Goal: Information Seeking & Learning: Learn about a topic

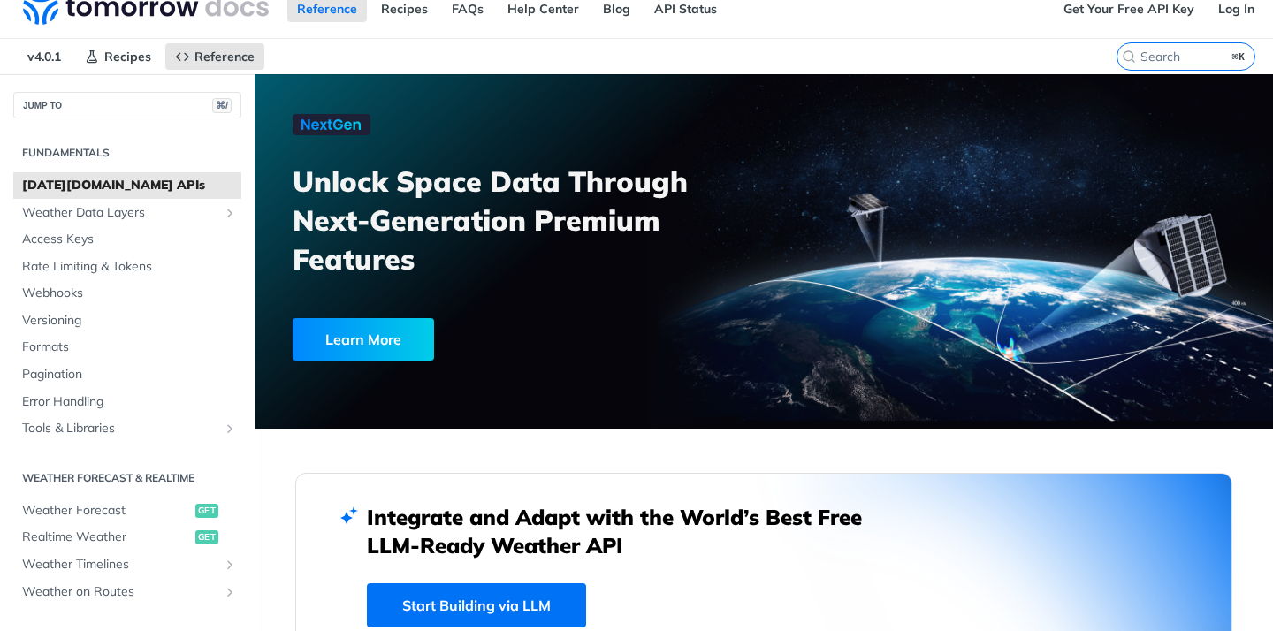
scroll to position [27, 0]
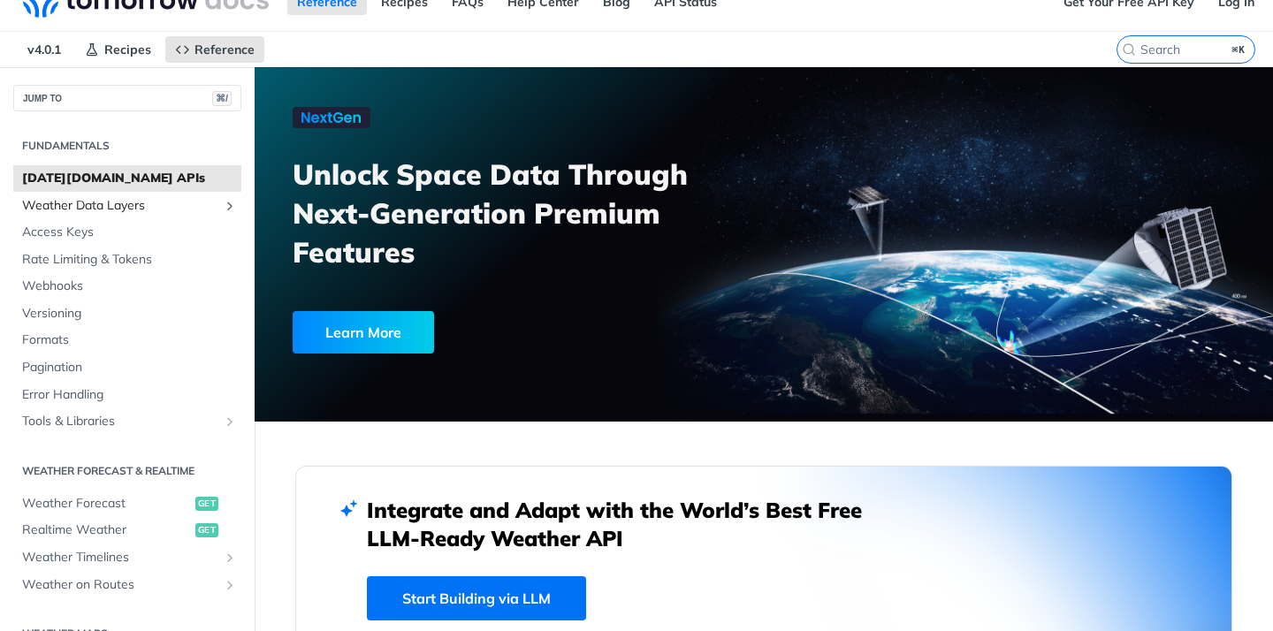
click at [123, 203] on span "Weather Data Layers" at bounding box center [120, 206] width 196 height 18
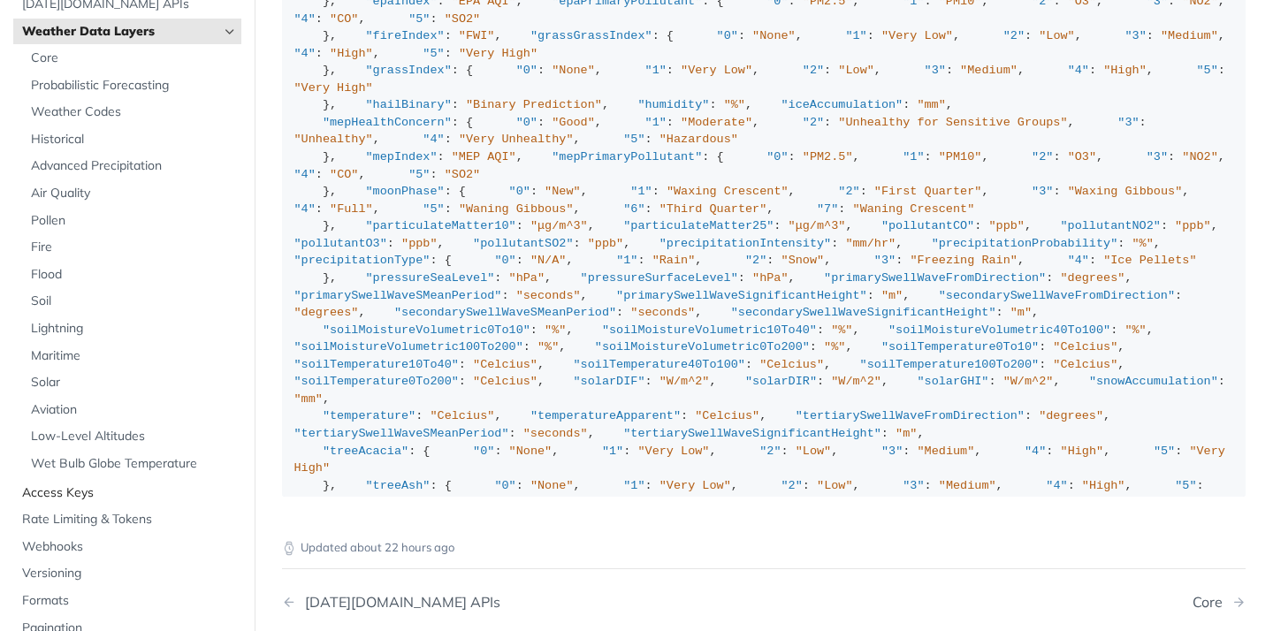
scroll to position [94, 0]
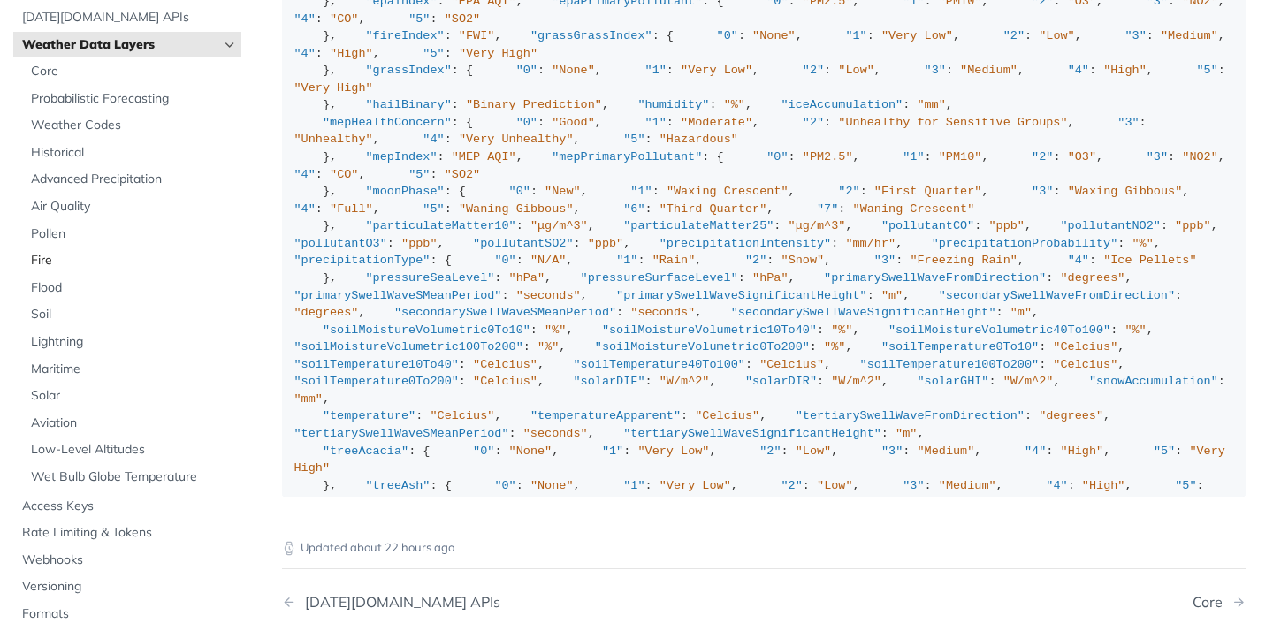
click at [46, 265] on span "Fire" at bounding box center [134, 261] width 206 height 18
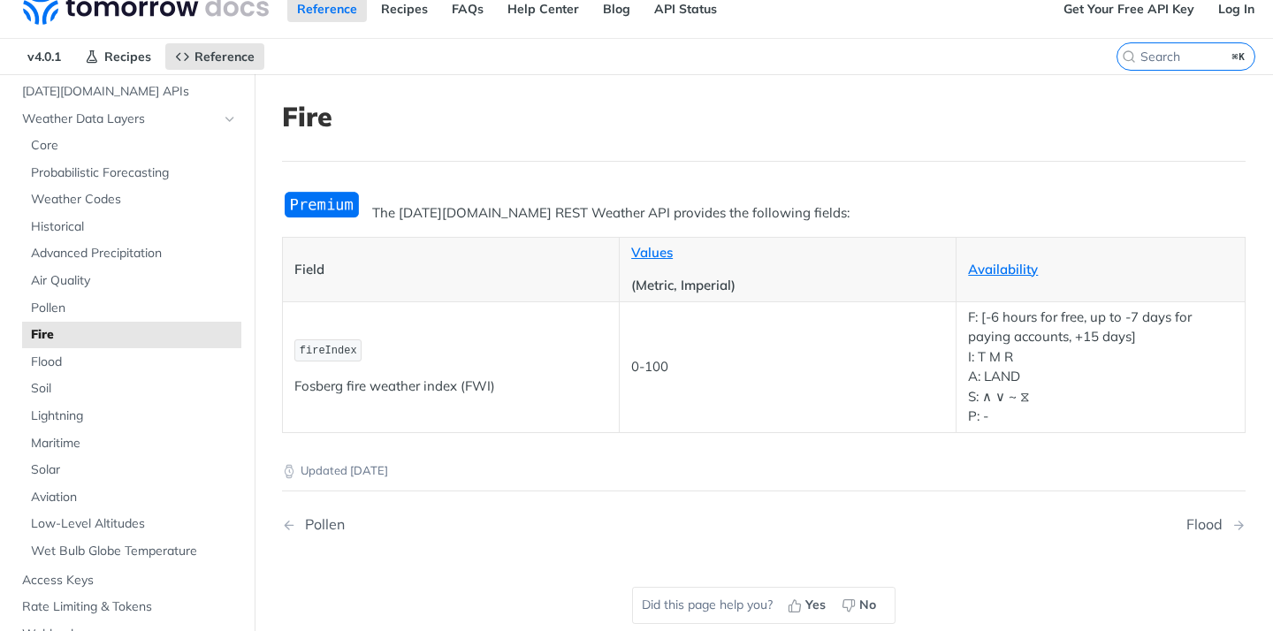
scroll to position [24, 0]
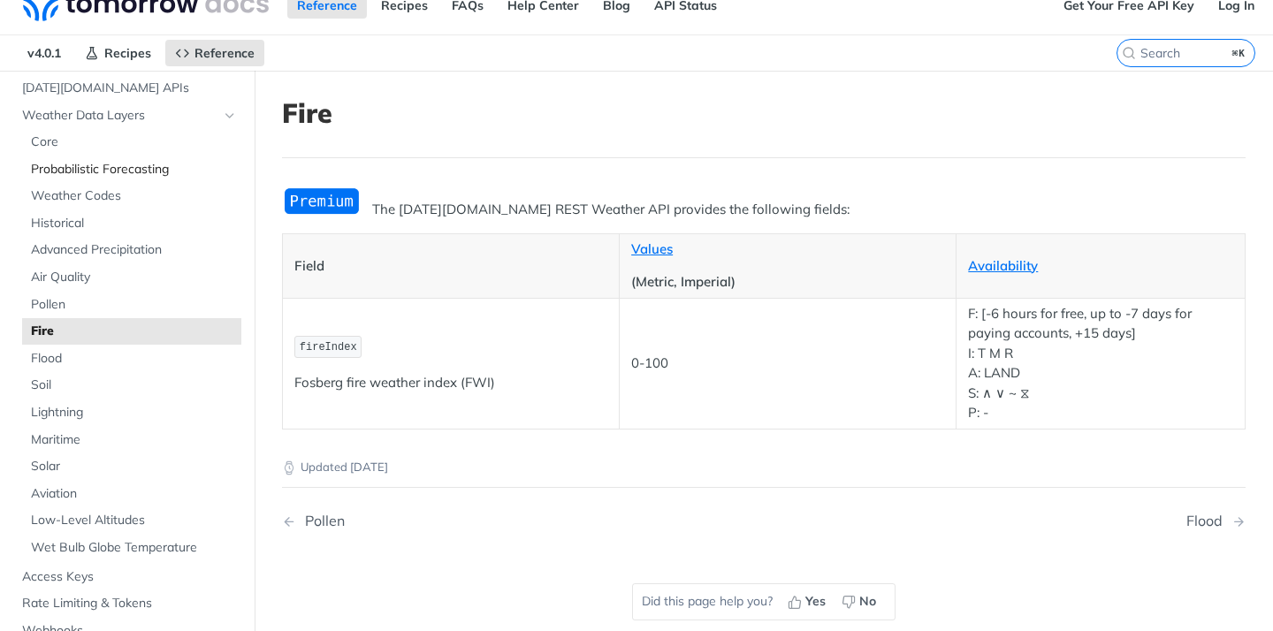
click at [87, 164] on span "Probabilistic Forecasting" at bounding box center [134, 170] width 206 height 18
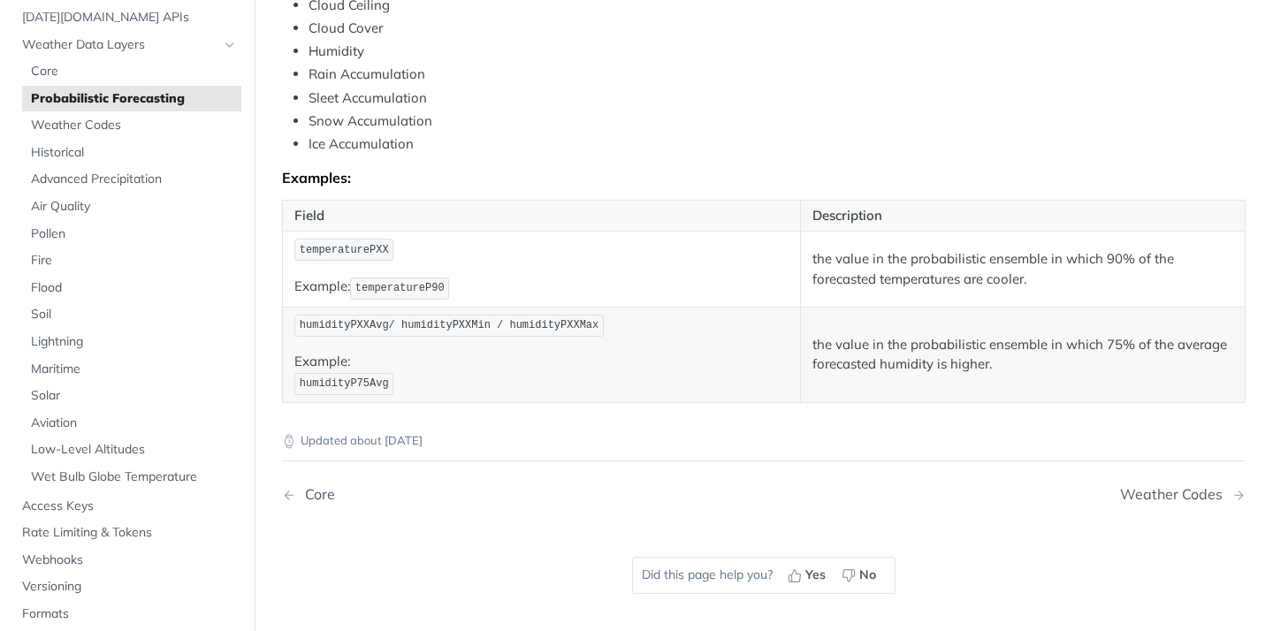
scroll to position [902, 0]
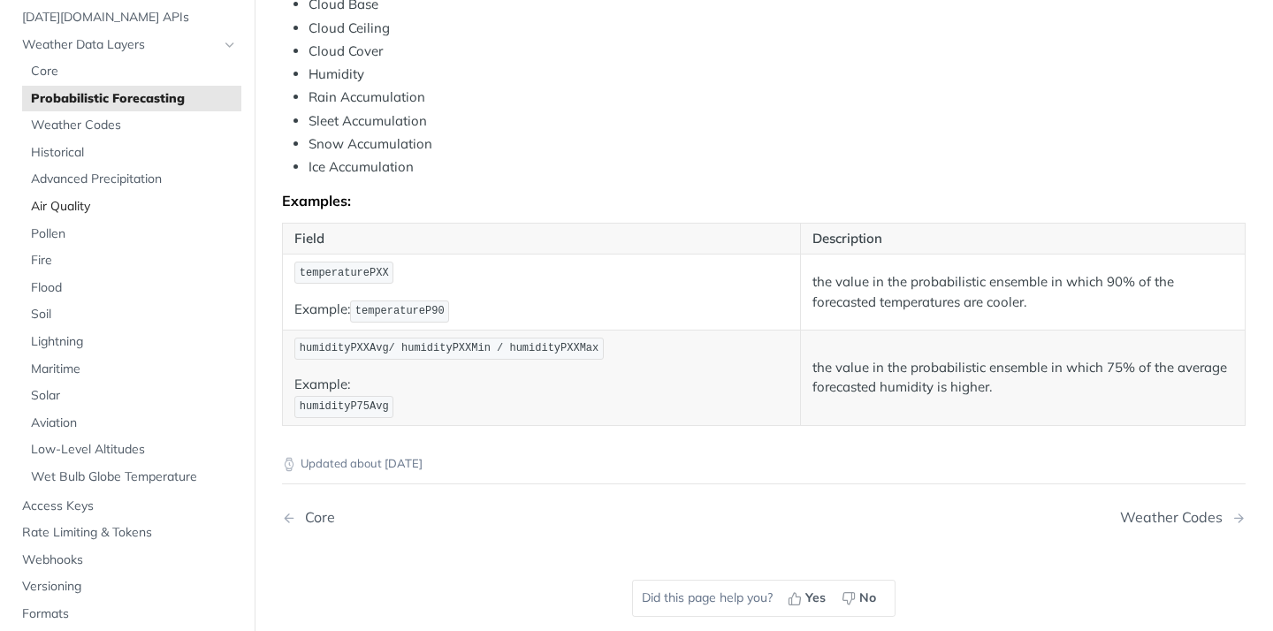
click at [81, 212] on span "Air Quality" at bounding box center [134, 207] width 206 height 18
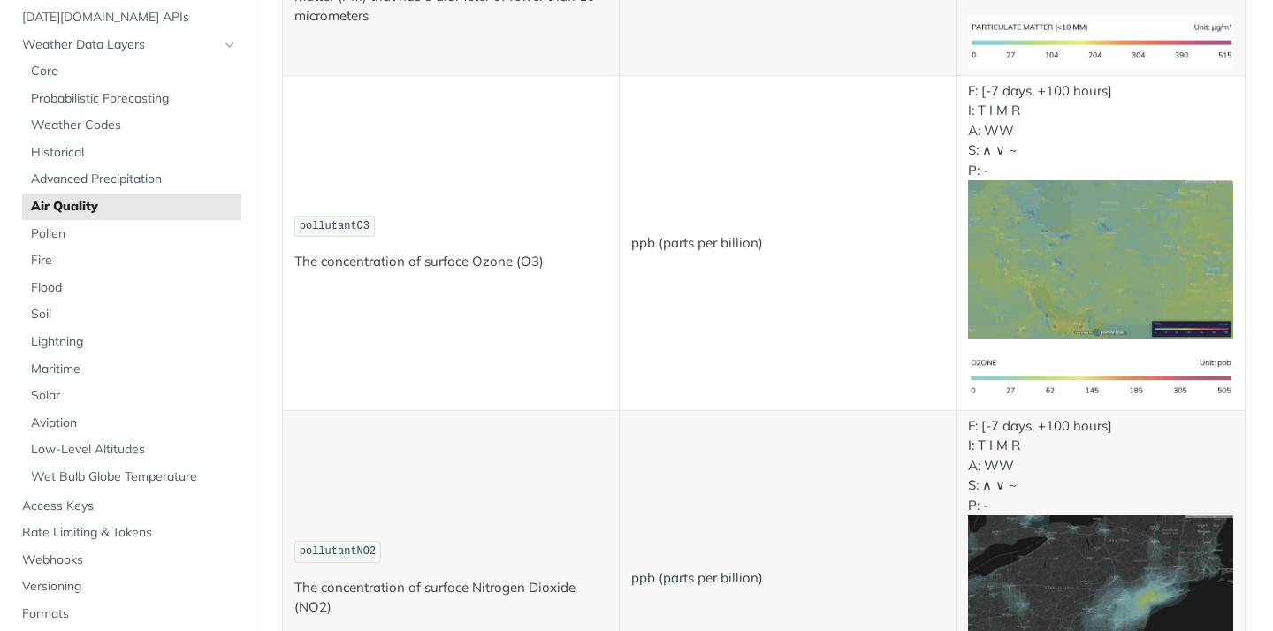
scroll to position [581, 0]
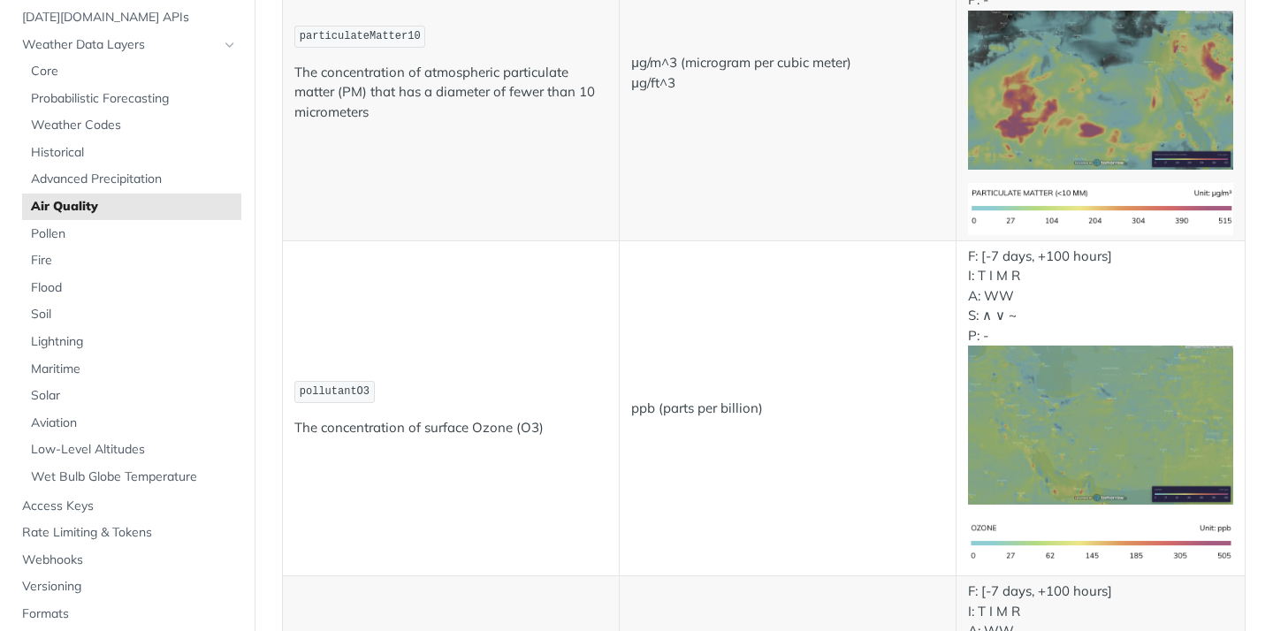
click at [1101, 170] on img "Expand image" at bounding box center [1100, 90] width 265 height 159
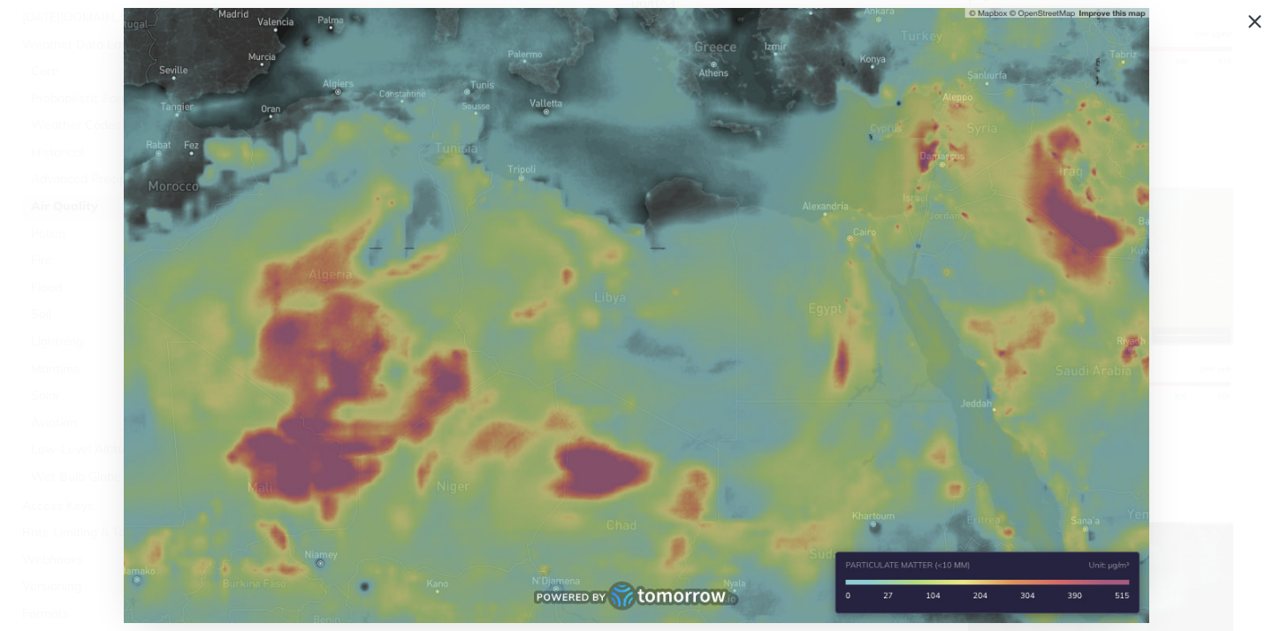
click at [1189, 278] on span "Collapse image" at bounding box center [636, 315] width 1273 height 631
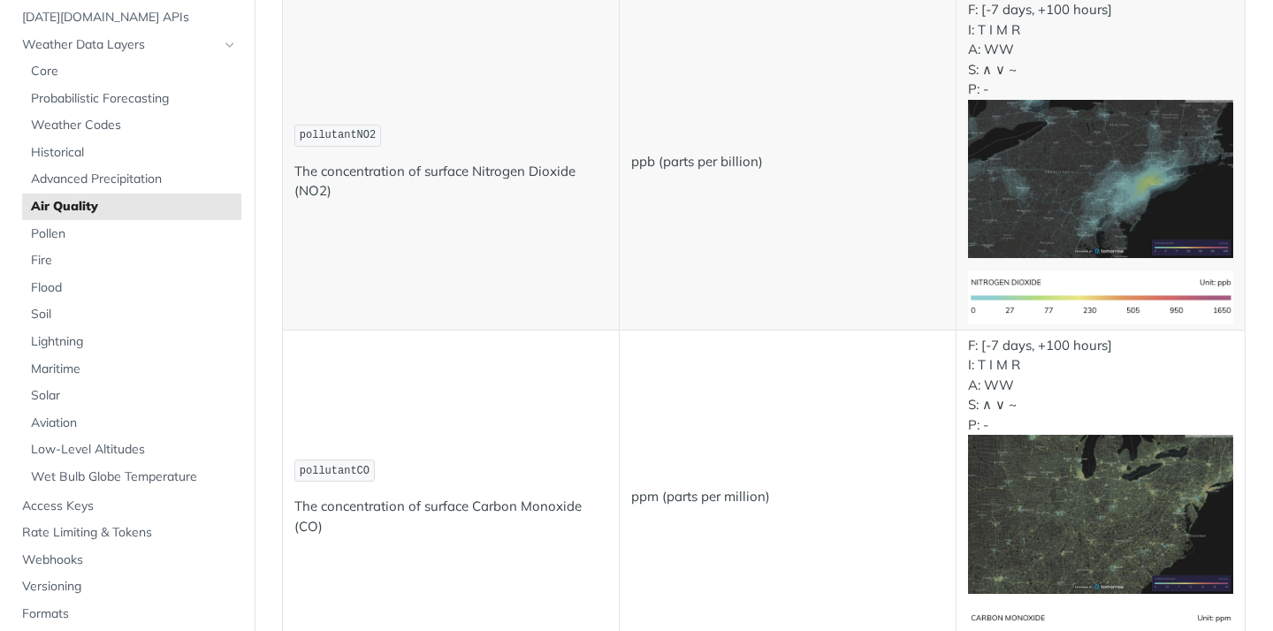
scroll to position [1340, 0]
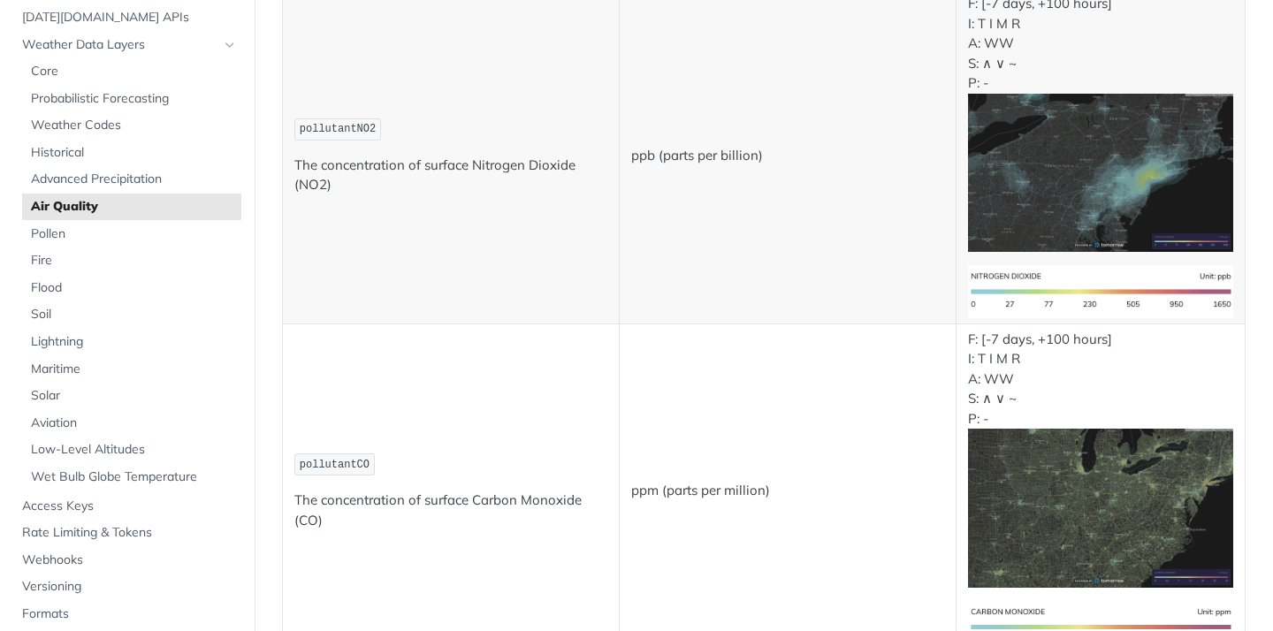
click at [1039, 185] on img "Expand image" at bounding box center [1100, 173] width 265 height 159
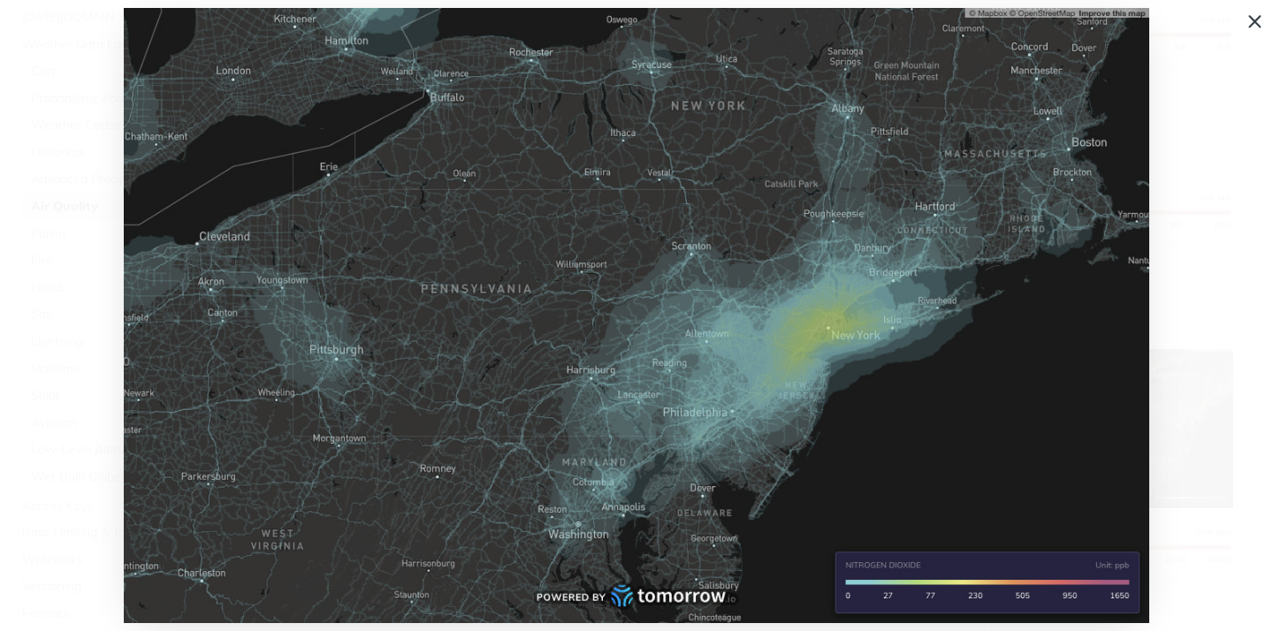
click at [1212, 149] on span "Collapse image" at bounding box center [636, 315] width 1273 height 631
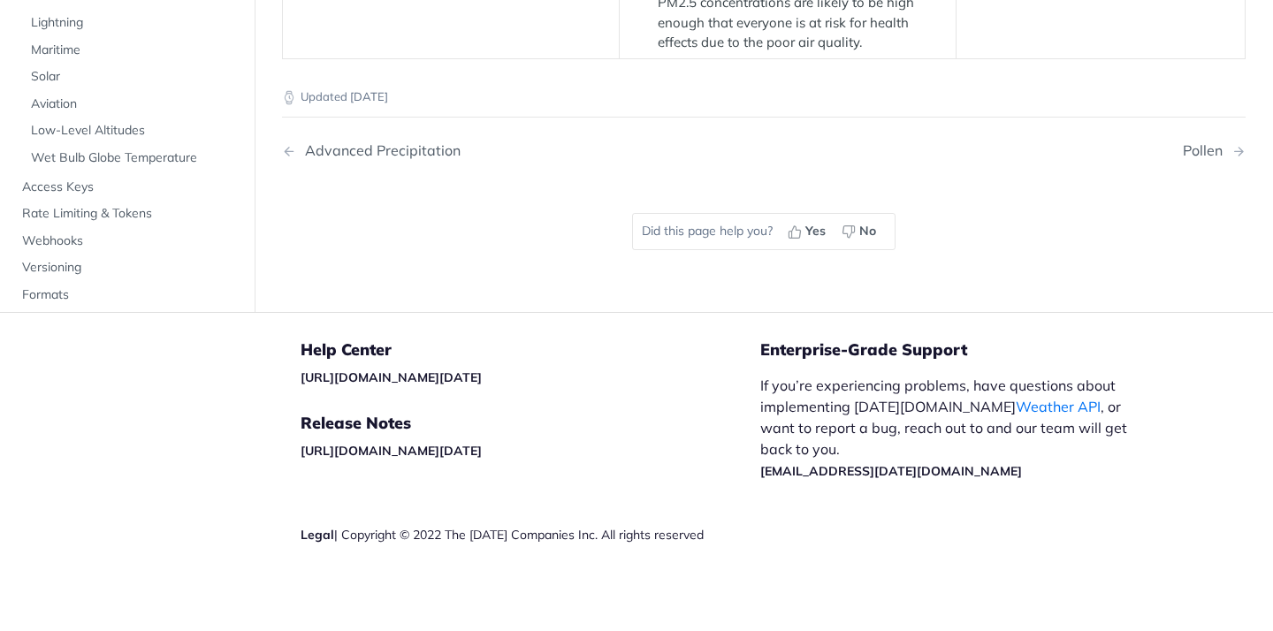
scroll to position [3540, 0]
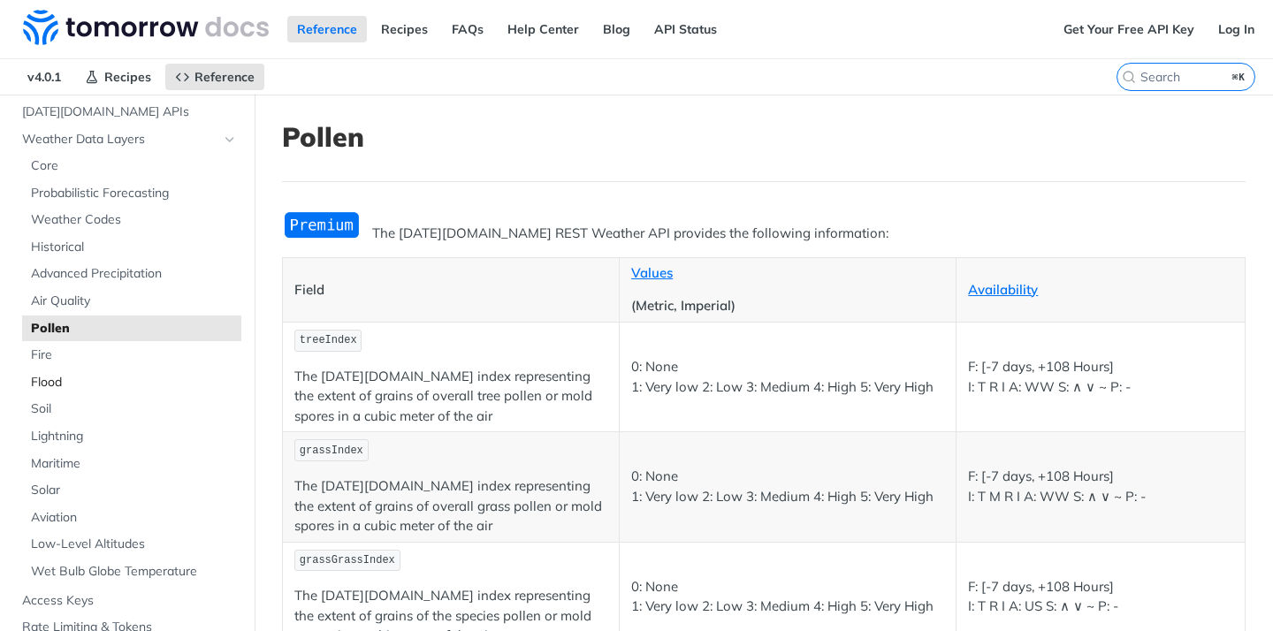
click at [46, 385] on span "Flood" at bounding box center [134, 383] width 206 height 18
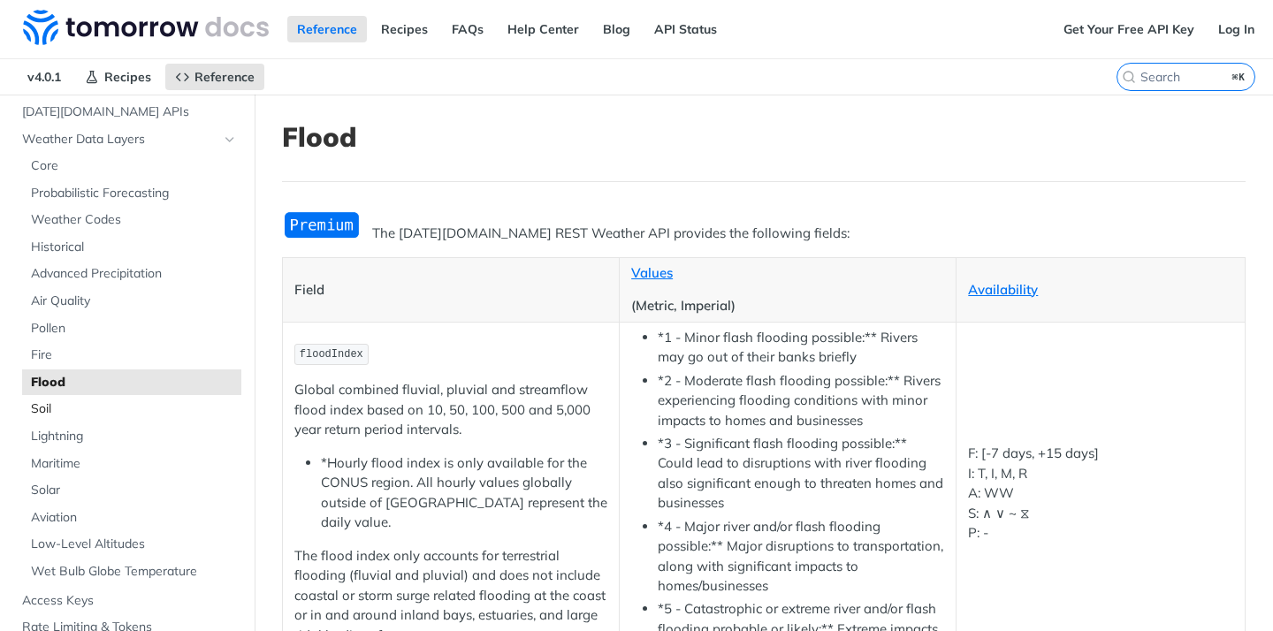
click at [44, 410] on span "Soil" at bounding box center [134, 409] width 206 height 18
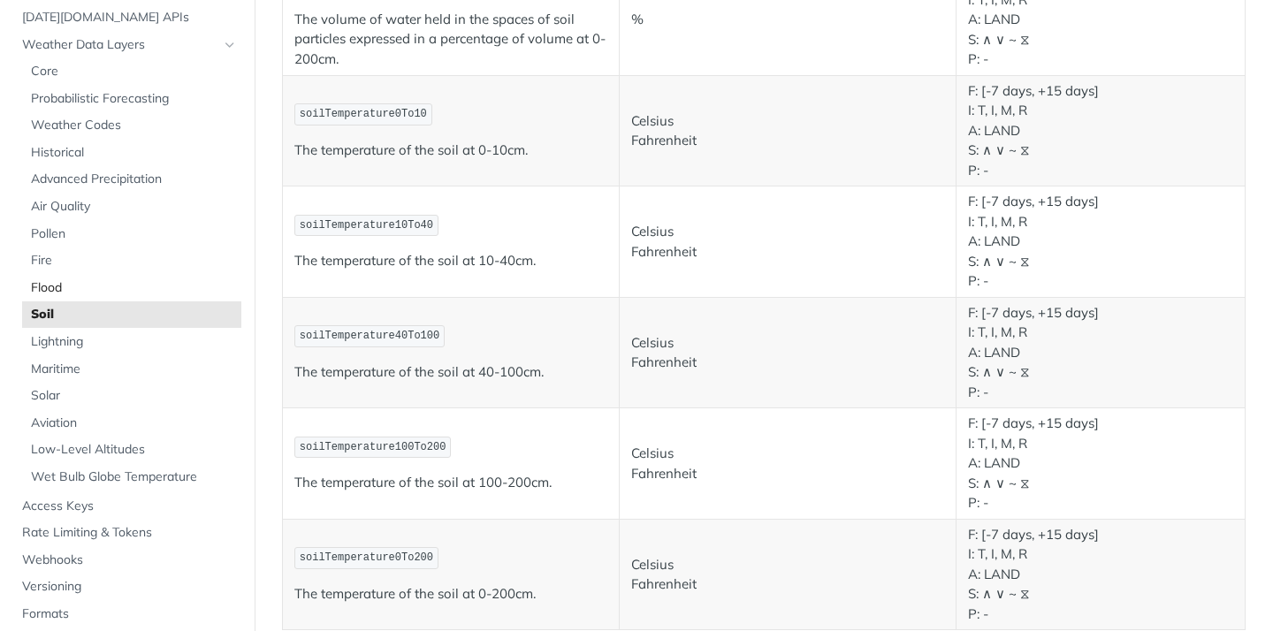
scroll to position [72, 0]
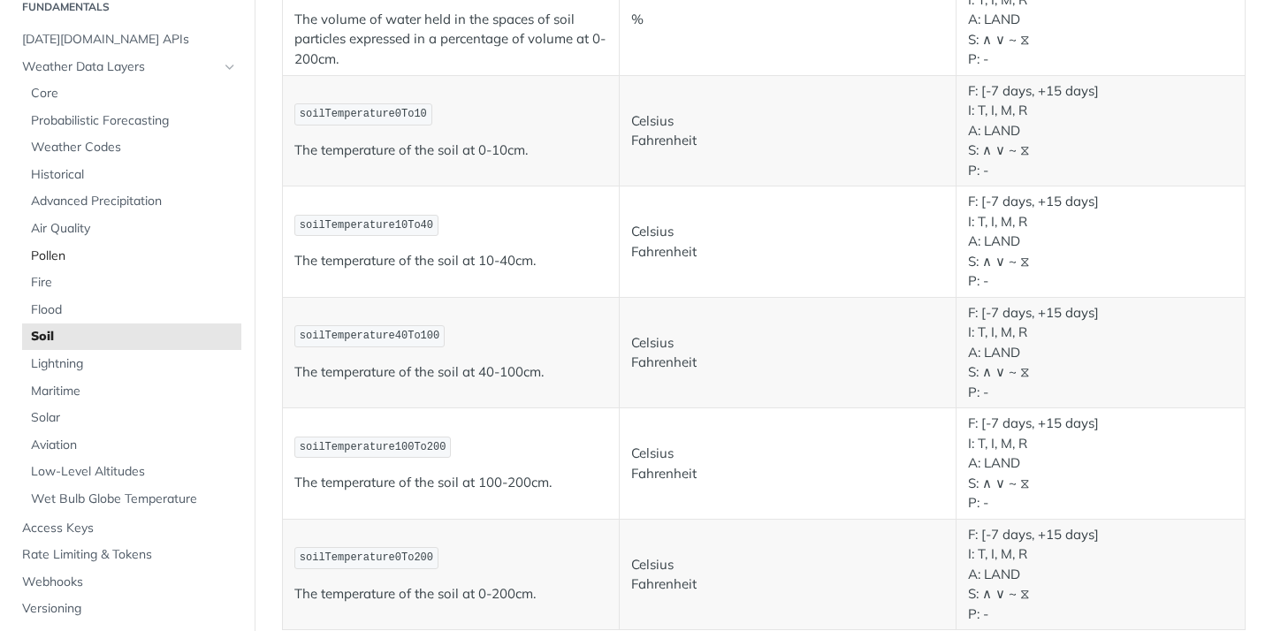
click at [56, 259] on span "Pollen" at bounding box center [134, 256] width 206 height 18
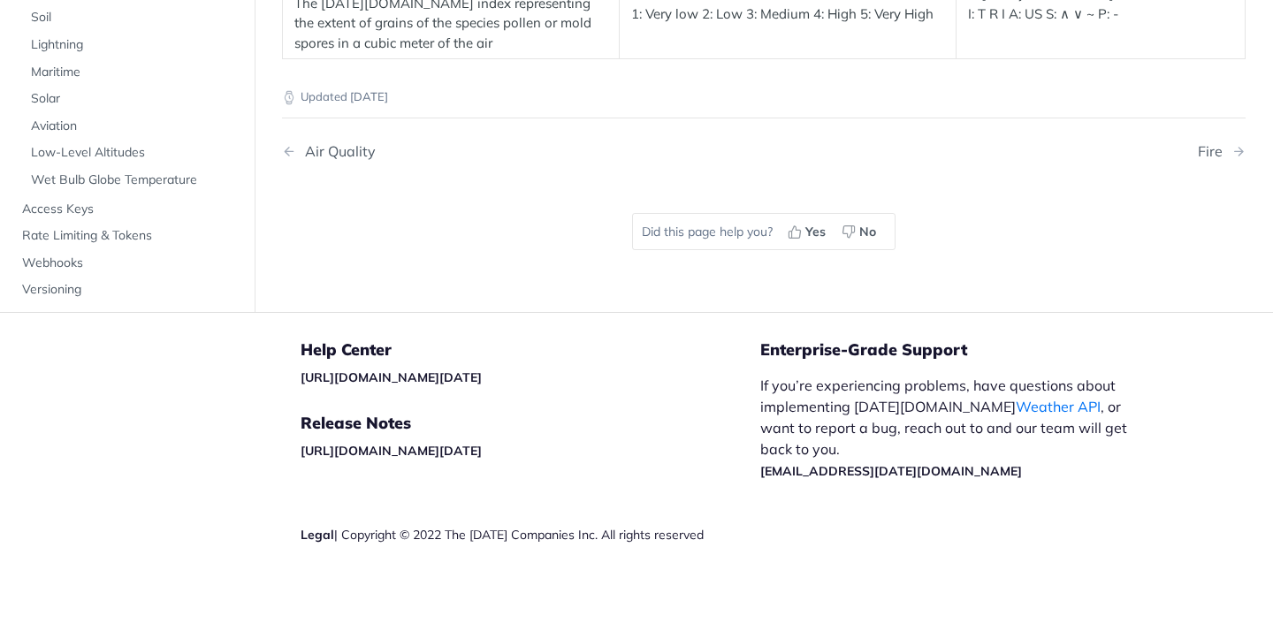
scroll to position [241, 0]
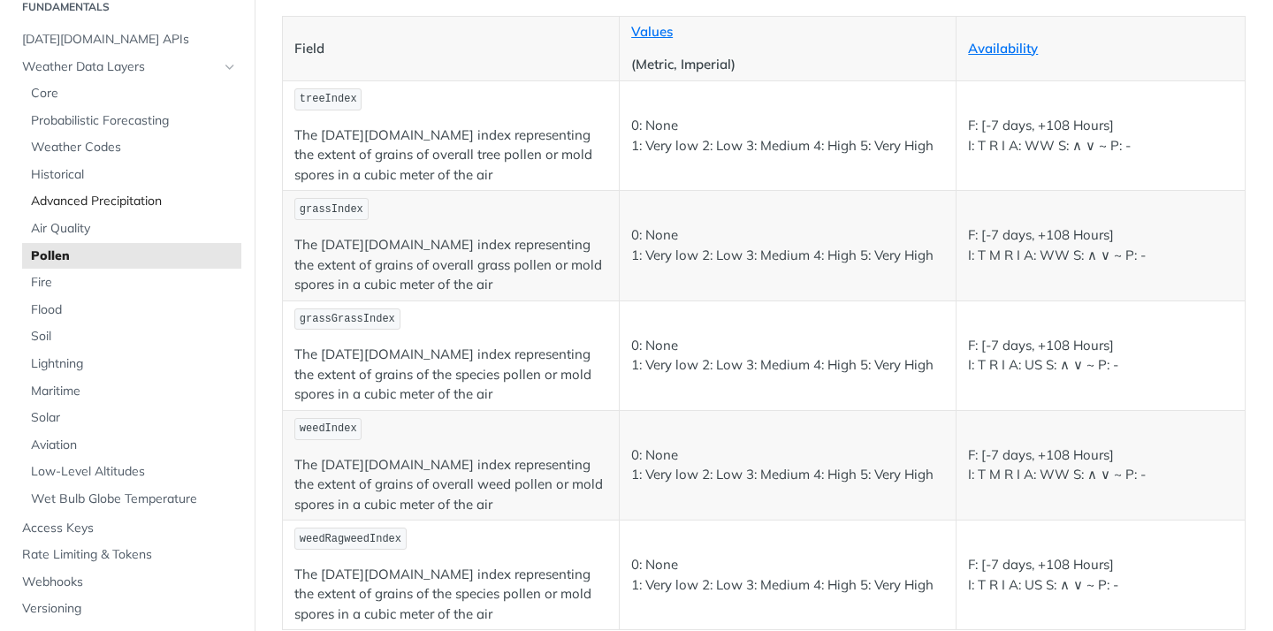
click at [94, 195] on span "Advanced Precipitation" at bounding box center [134, 202] width 206 height 18
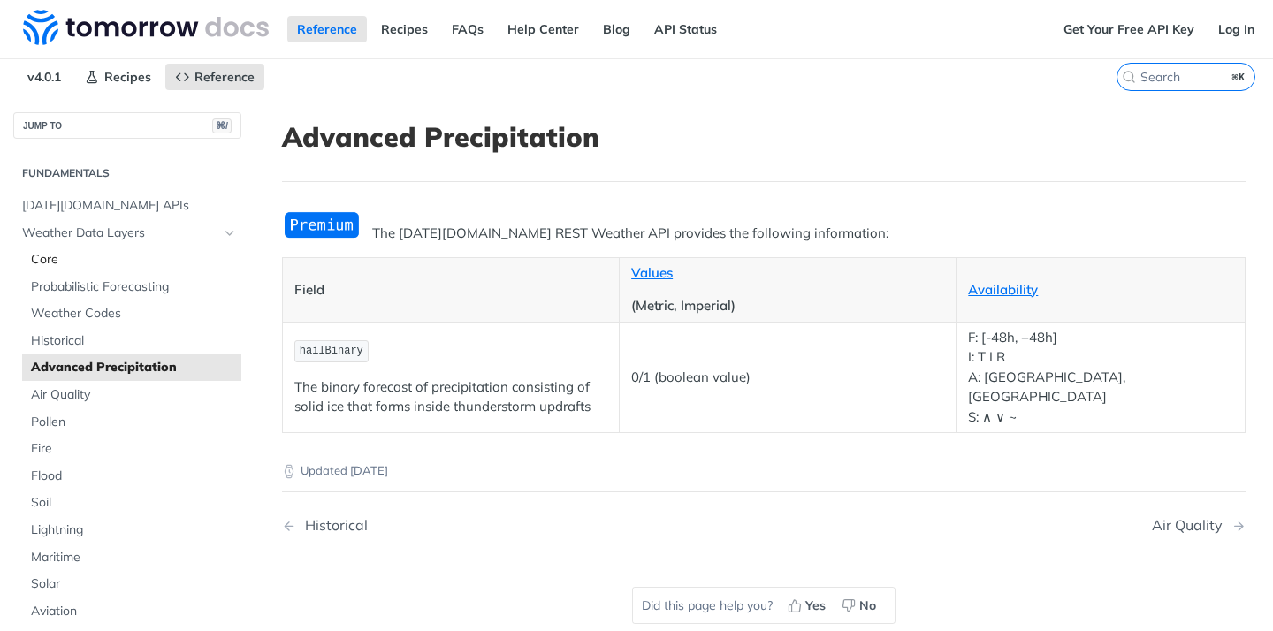
click at [108, 262] on span "Core" at bounding box center [134, 260] width 206 height 18
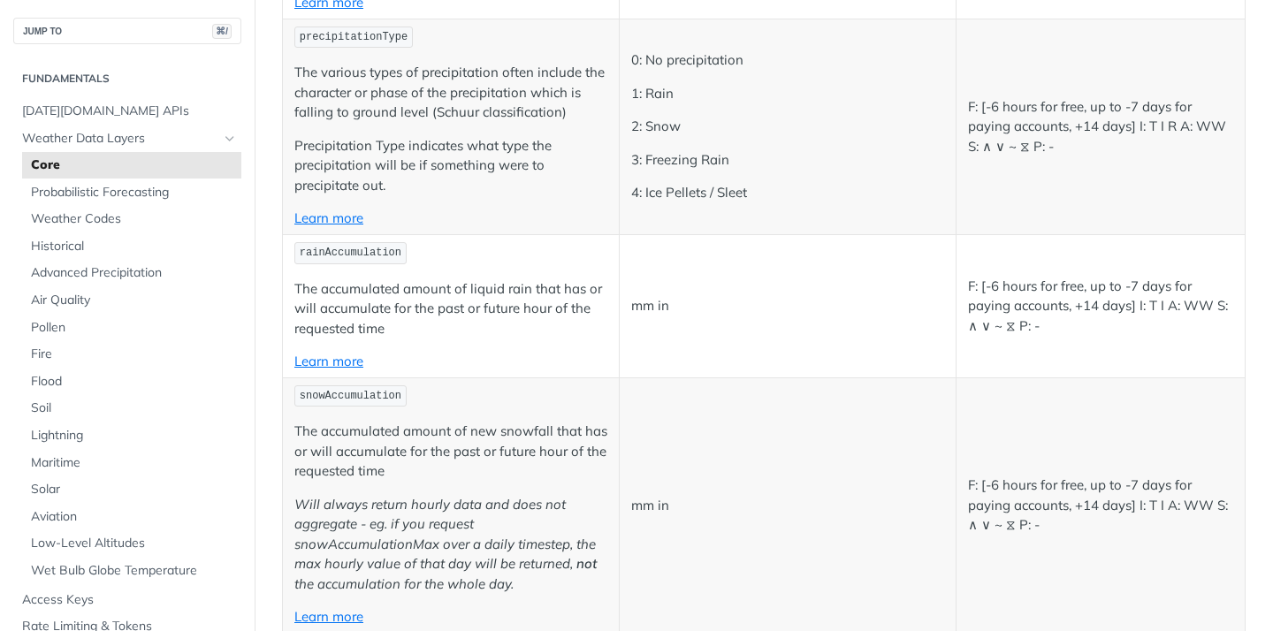
scroll to position [2865, 0]
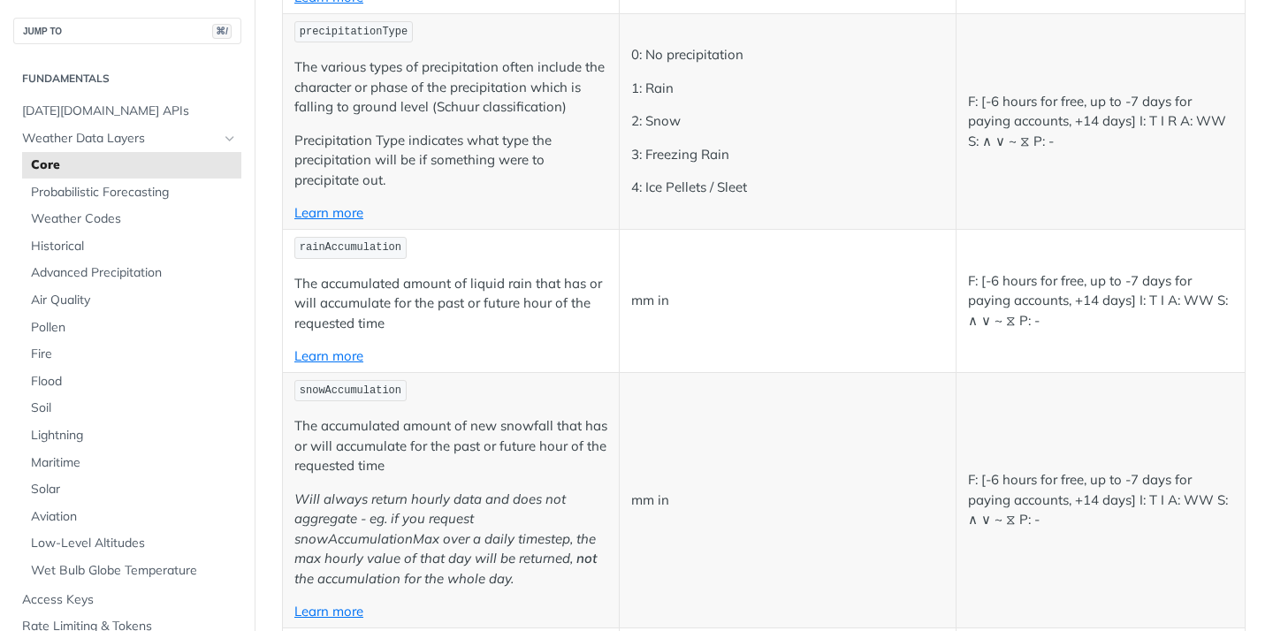
drag, startPoint x: 319, startPoint y: 249, endPoint x: 564, endPoint y: 354, distance: 266.1
click at [444, 377] on img at bounding box center [452, 384] width 23 height 23
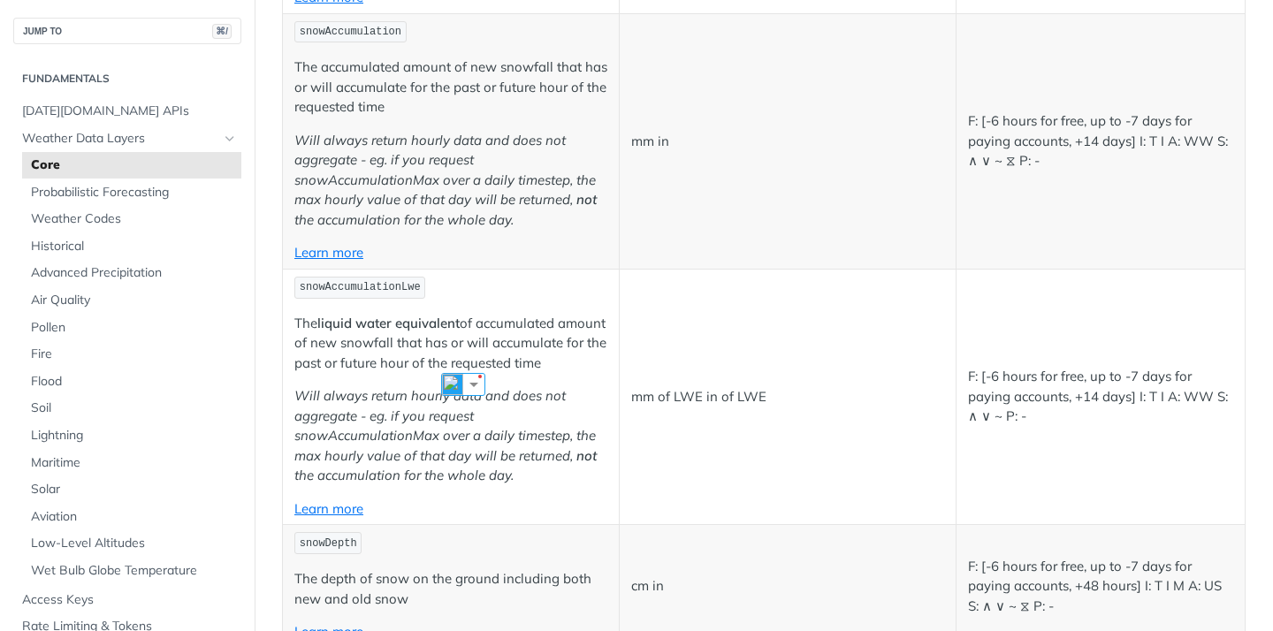
scroll to position [3225, 0]
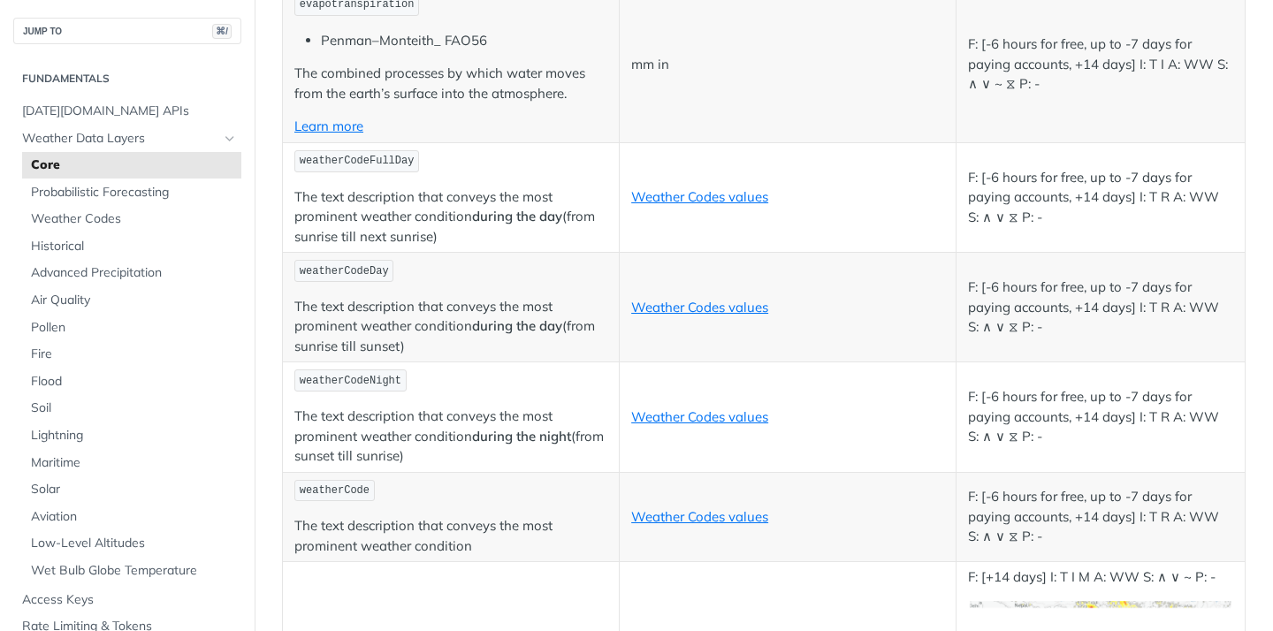
scroll to position [6117, 0]
drag, startPoint x: 487, startPoint y: 361, endPoint x: 315, endPoint y: 334, distance: 174.5
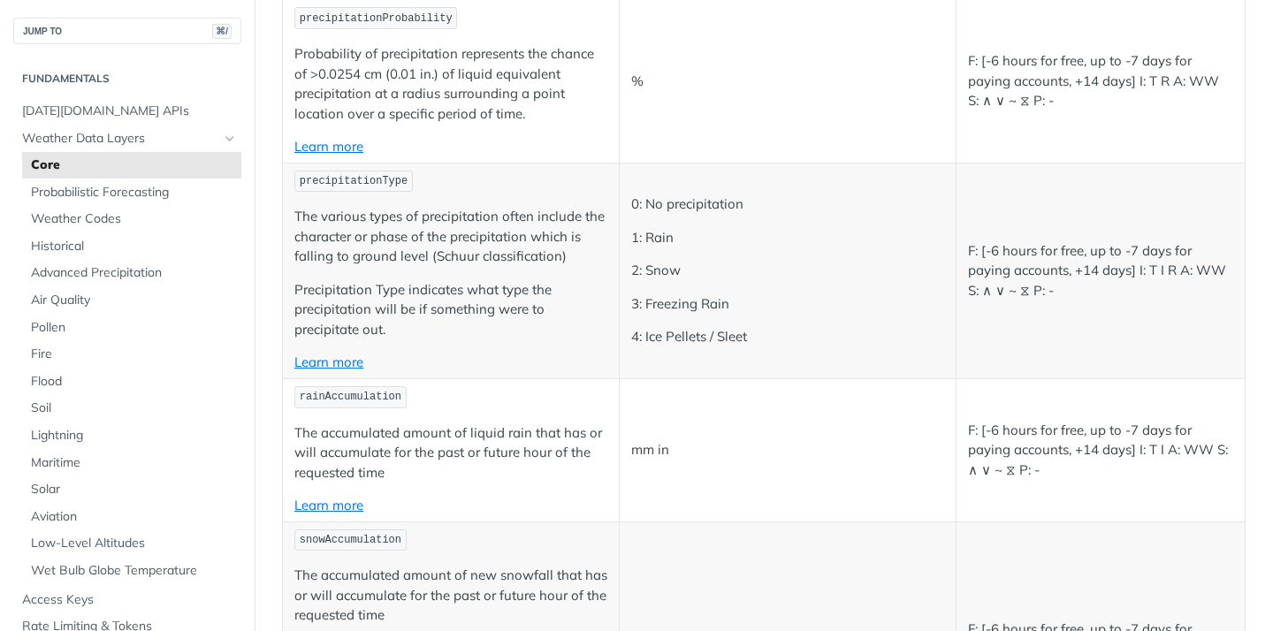
scroll to position [2729, 0]
